Goal: Task Accomplishment & Management: Use online tool/utility

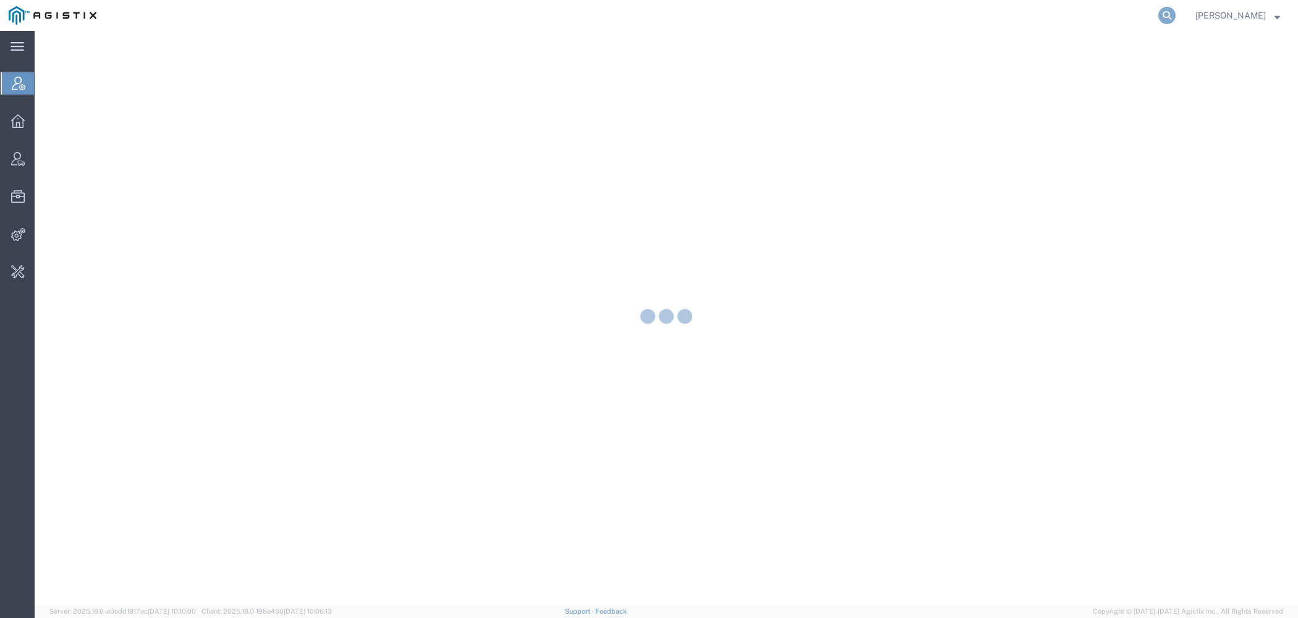
click at [1176, 15] on icon at bounding box center [1167, 15] width 17 height 17
type input "coherus"
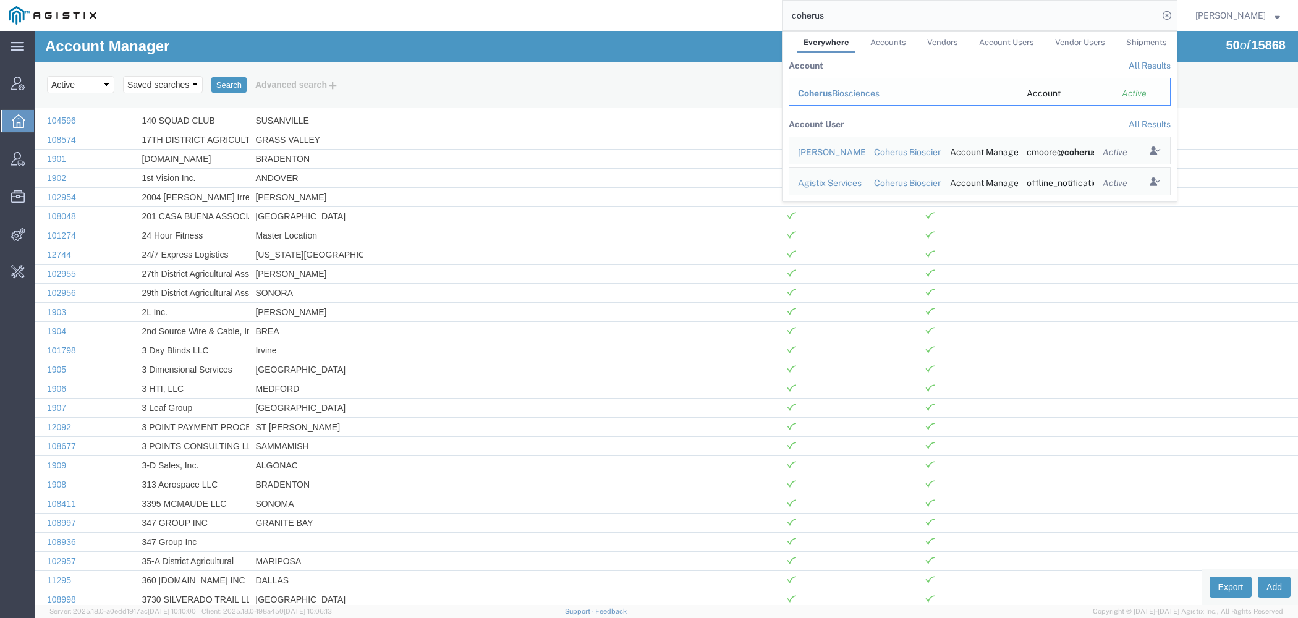
click at [880, 96] on div "Coherus Biosciences" at bounding box center [903, 93] width 211 height 13
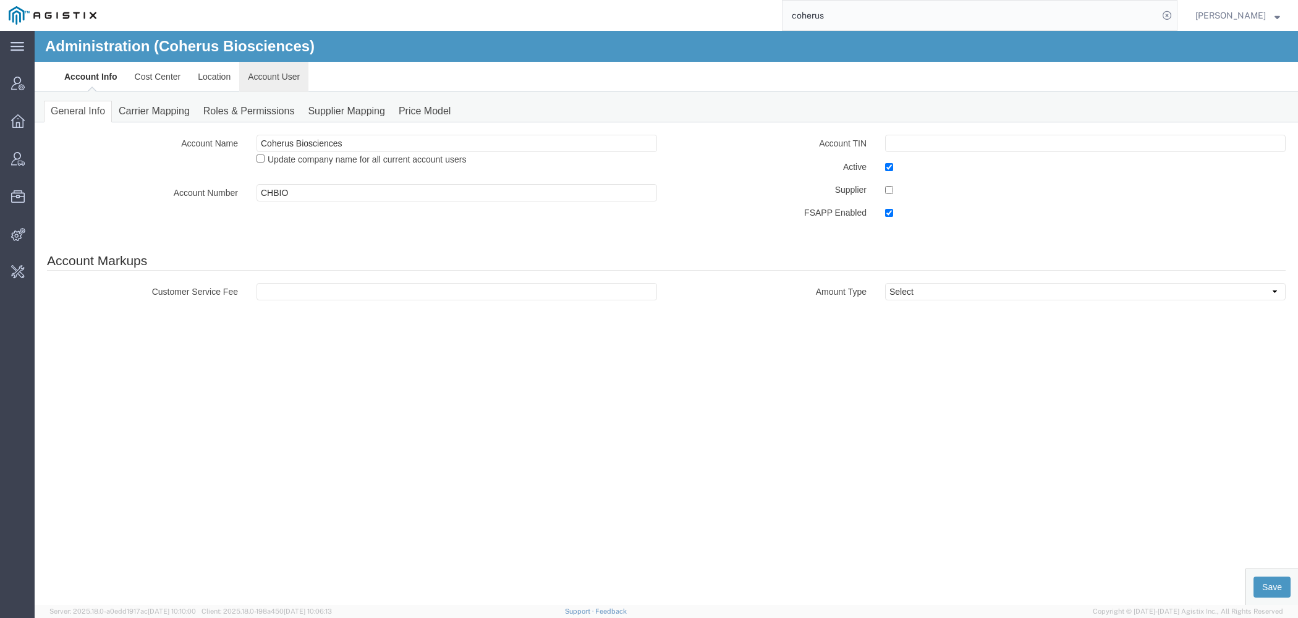
click at [262, 79] on link "Account User" at bounding box center [273, 77] width 69 height 30
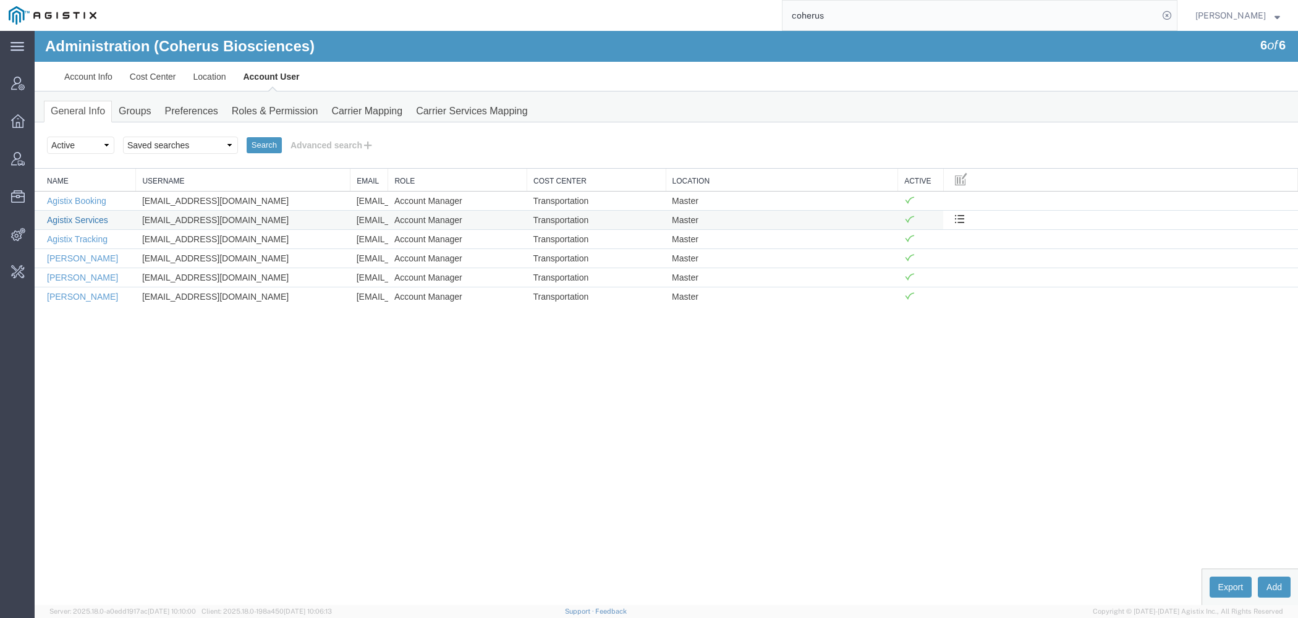
click at [87, 216] on link "Agistix Services" at bounding box center [77, 220] width 61 height 10
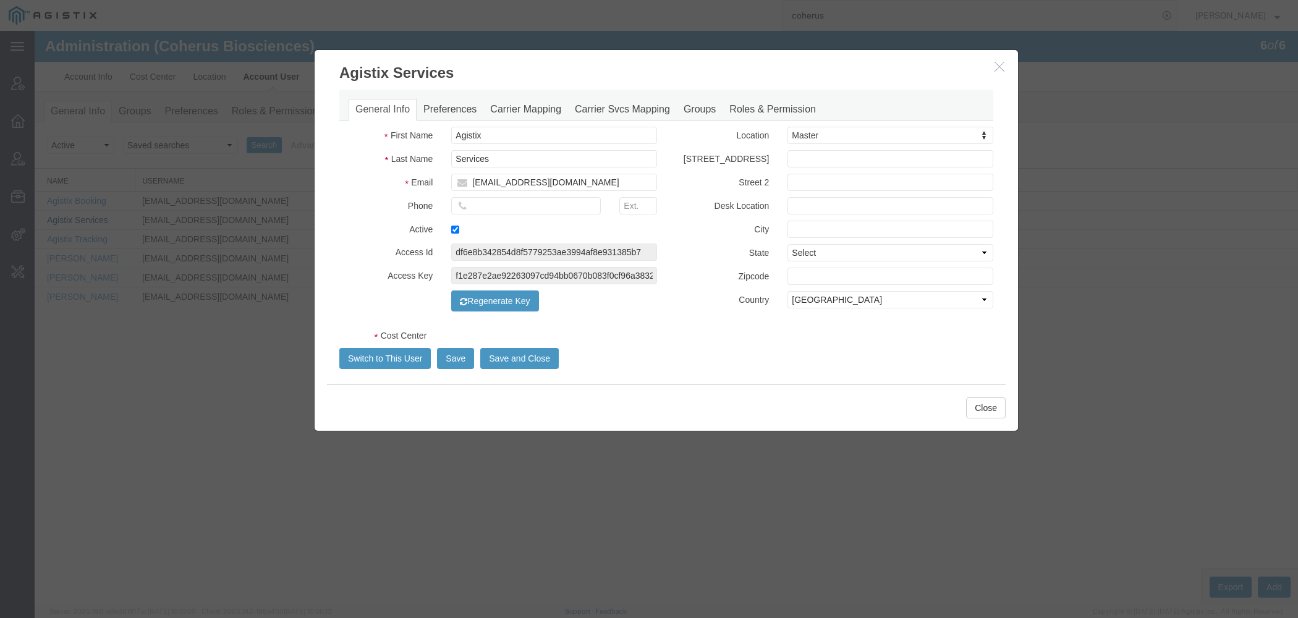
select select "COSTCENTER"
select select "66091"
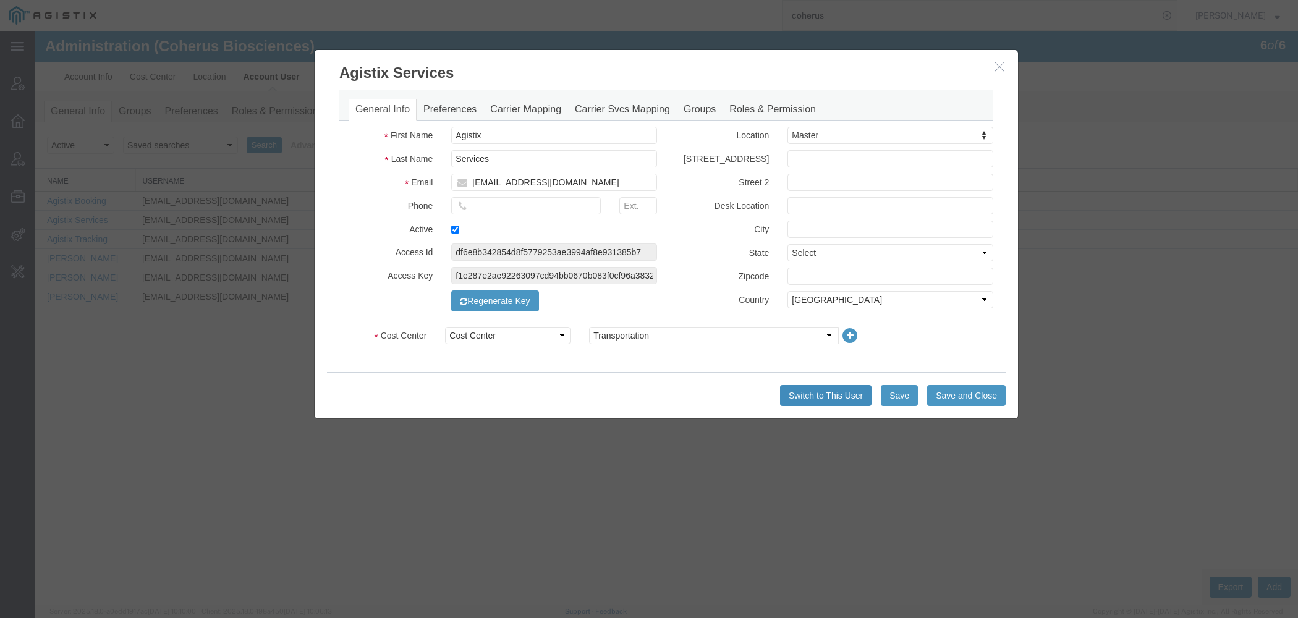
click at [814, 405] on button "Switch to This User" at bounding box center [825, 395] width 91 height 21
